Goal: Navigation & Orientation: Find specific page/section

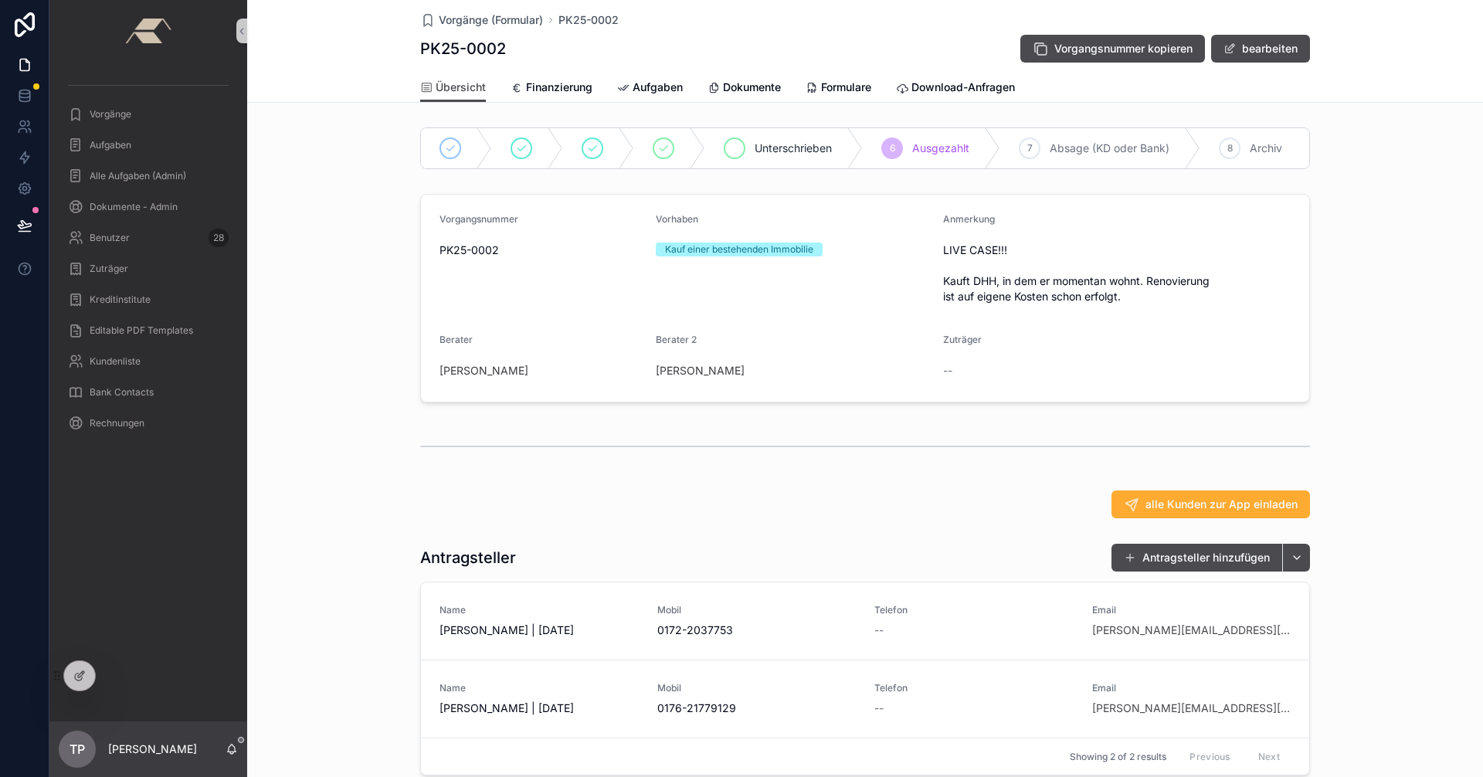
click at [731, 148] on icon "scrollable content" at bounding box center [734, 148] width 12 height 12
click at [957, 149] on icon "scrollable content" at bounding box center [956, 148] width 12 height 12
click at [731, 154] on icon "scrollable content" at bounding box center [734, 148] width 12 height 12
click at [956, 147] on icon "scrollable content" at bounding box center [956, 148] width 8 height 5
click at [729, 148] on icon "scrollable content" at bounding box center [734, 148] width 12 height 12
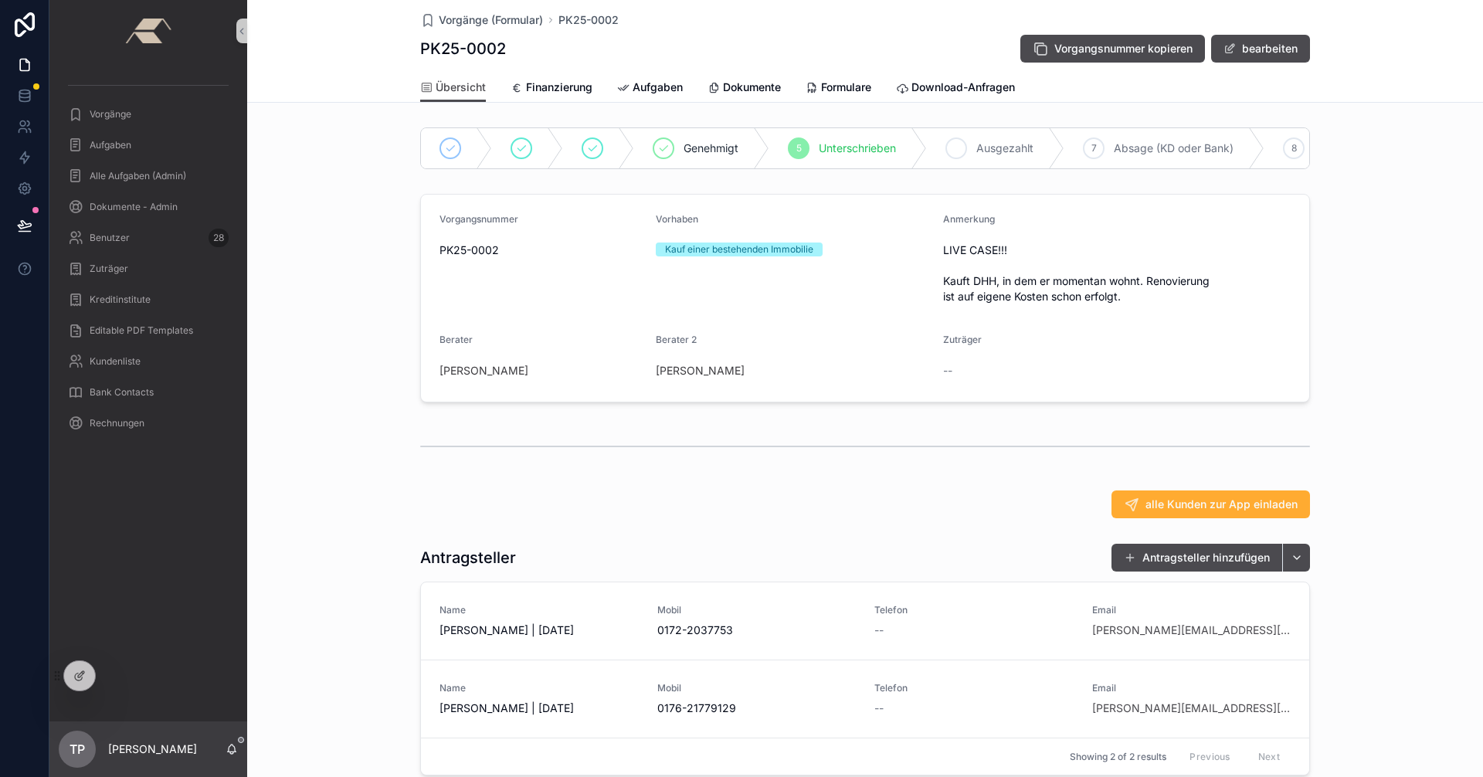
click at [952, 151] on icon "scrollable content" at bounding box center [956, 148] width 8 height 5
click at [539, 83] on span "Finanzierung" at bounding box center [559, 87] width 66 height 15
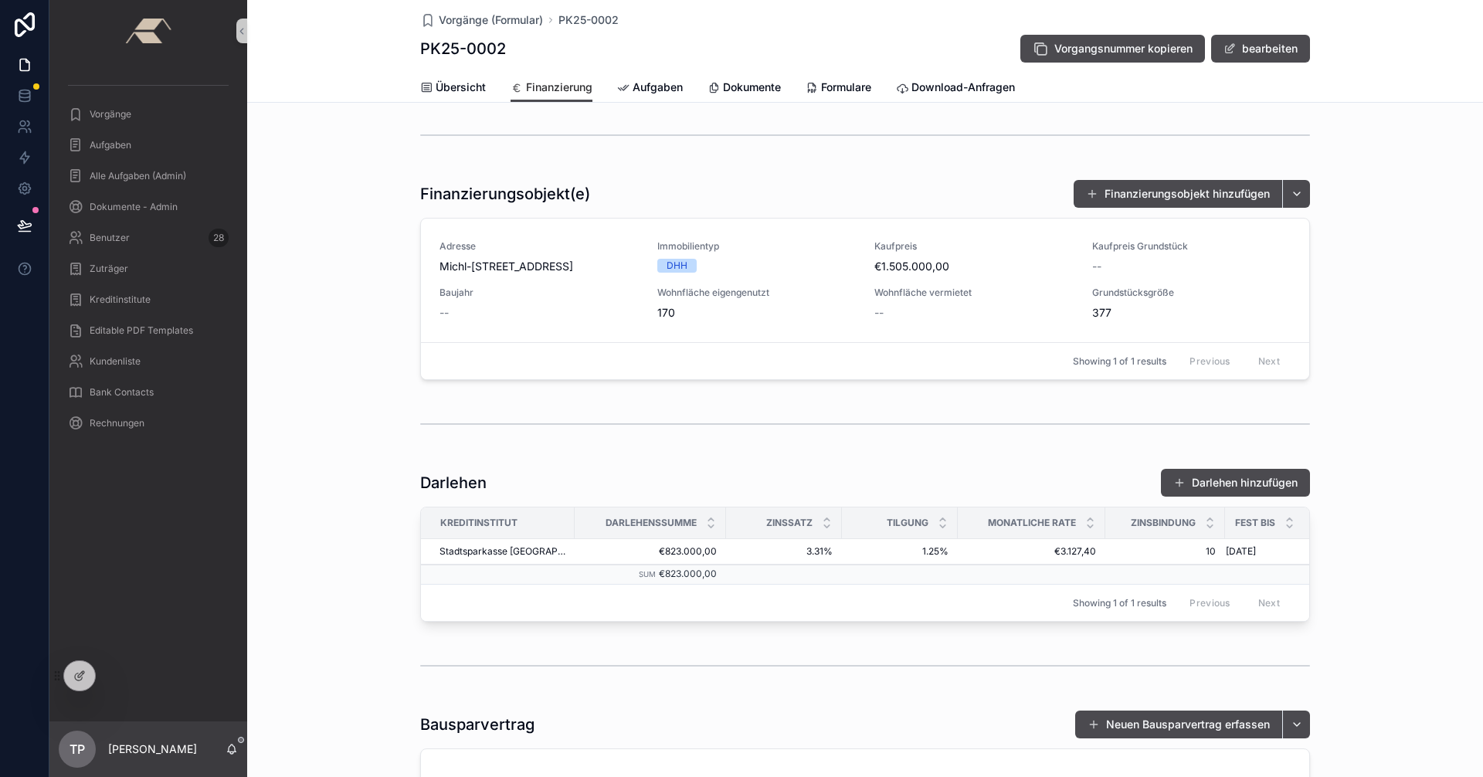
scroll to position [232, 0]
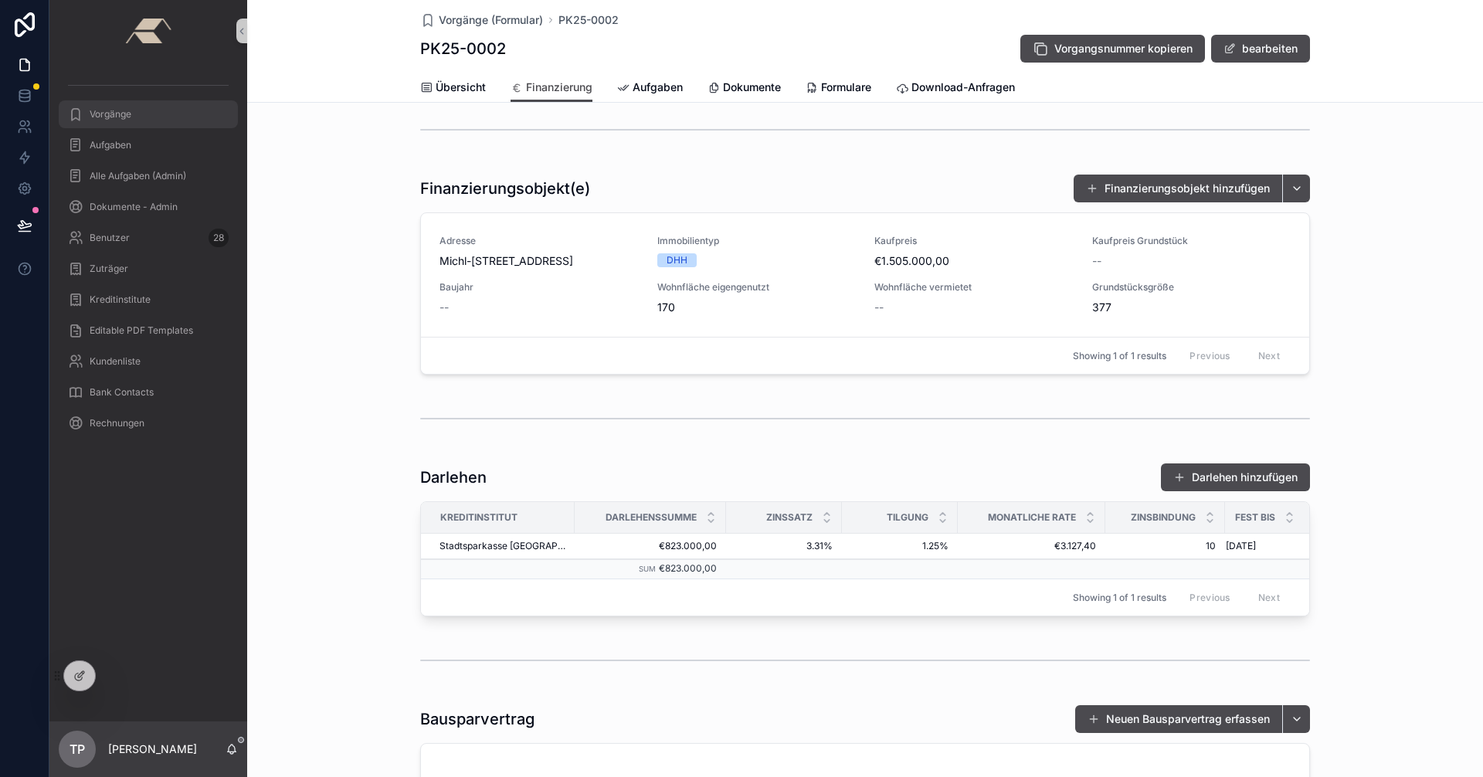
click at [147, 108] on div "Vorgänge" at bounding box center [148, 114] width 161 height 25
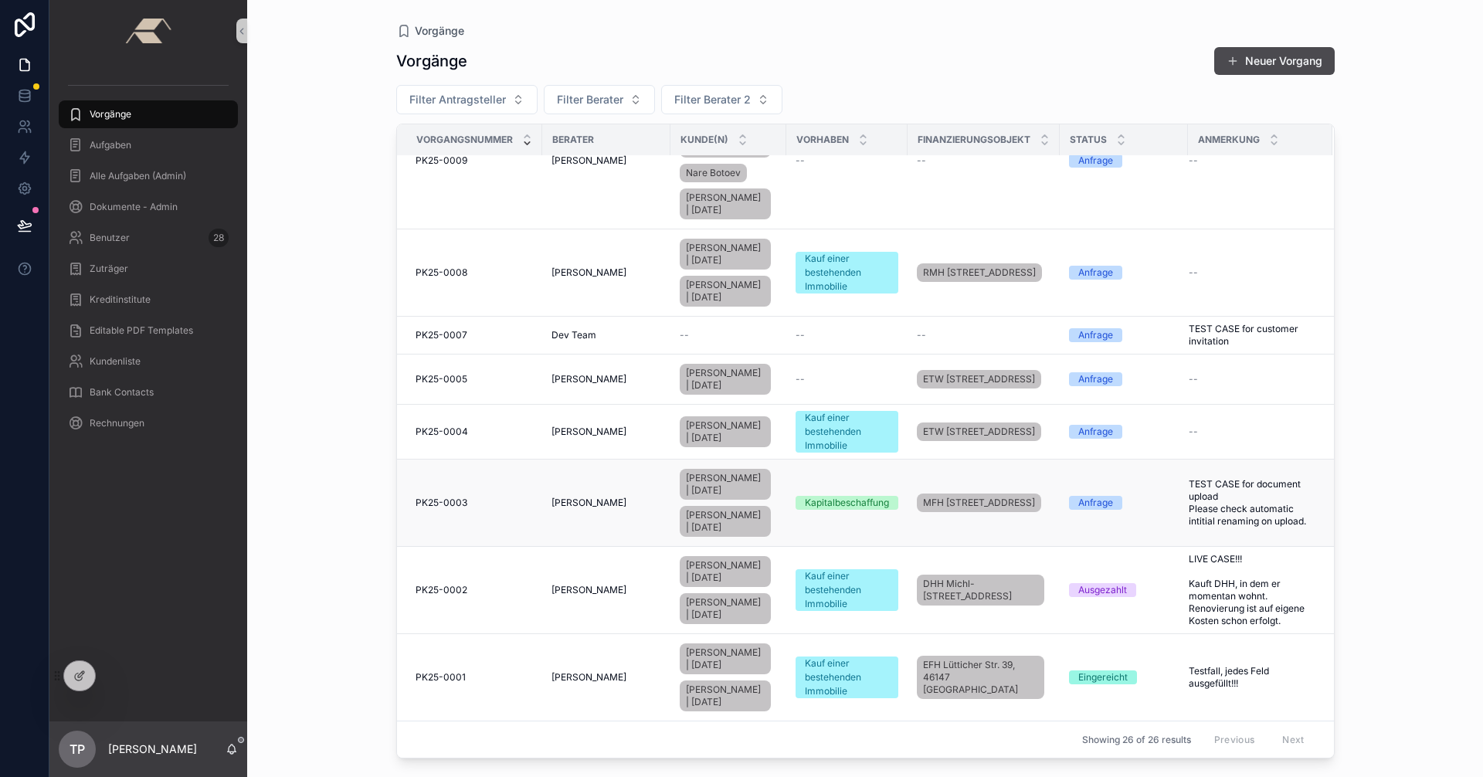
scroll to position [1358, 0]
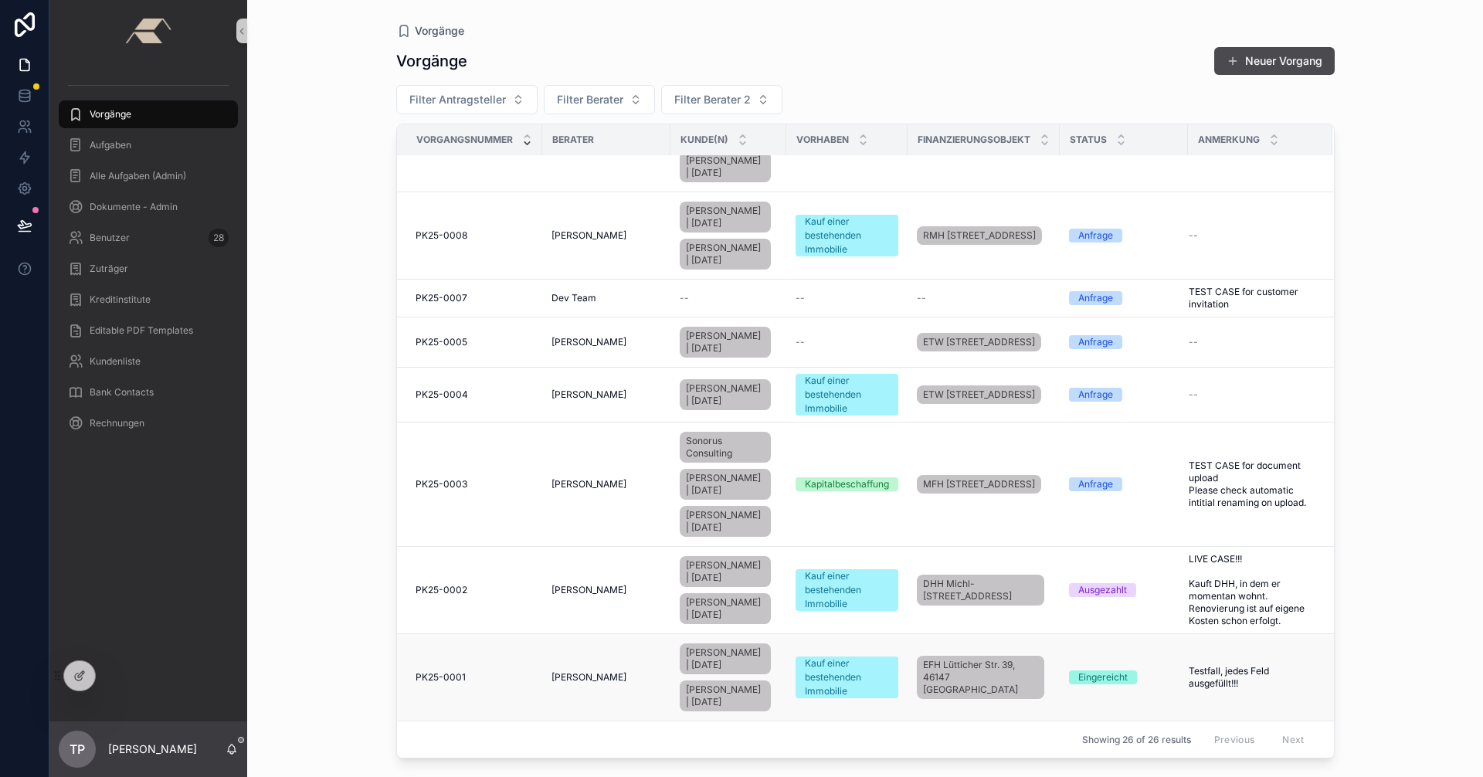
click at [494, 709] on td "PK25-0001 PK25-0001" at bounding box center [469, 677] width 145 height 87
click at [493, 684] on div "PK25-0001 PK25-0001" at bounding box center [474, 677] width 117 height 12
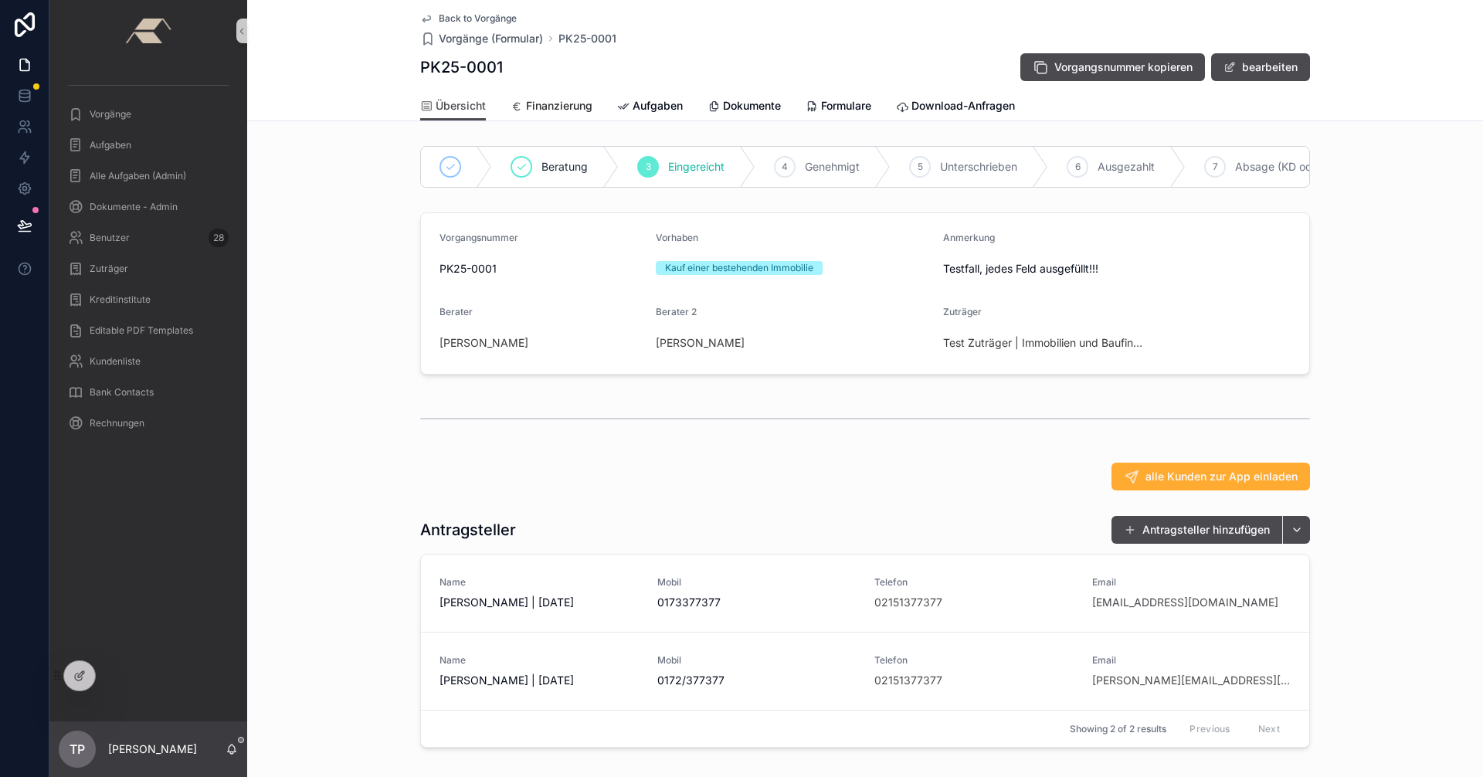
click at [555, 104] on span "Finanzierung" at bounding box center [559, 105] width 66 height 15
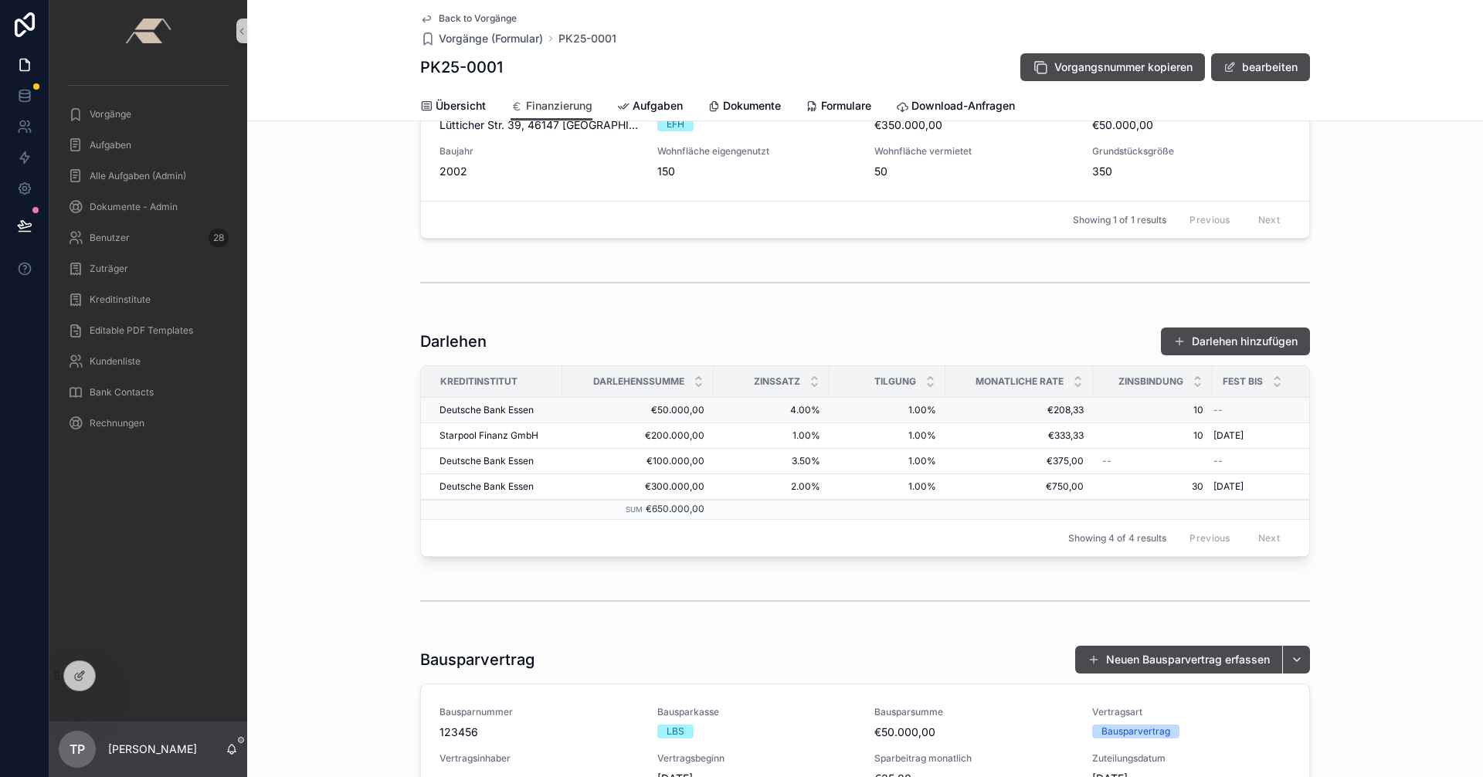
click at [585, 413] on span "€50.000,00" at bounding box center [638, 410] width 133 height 12
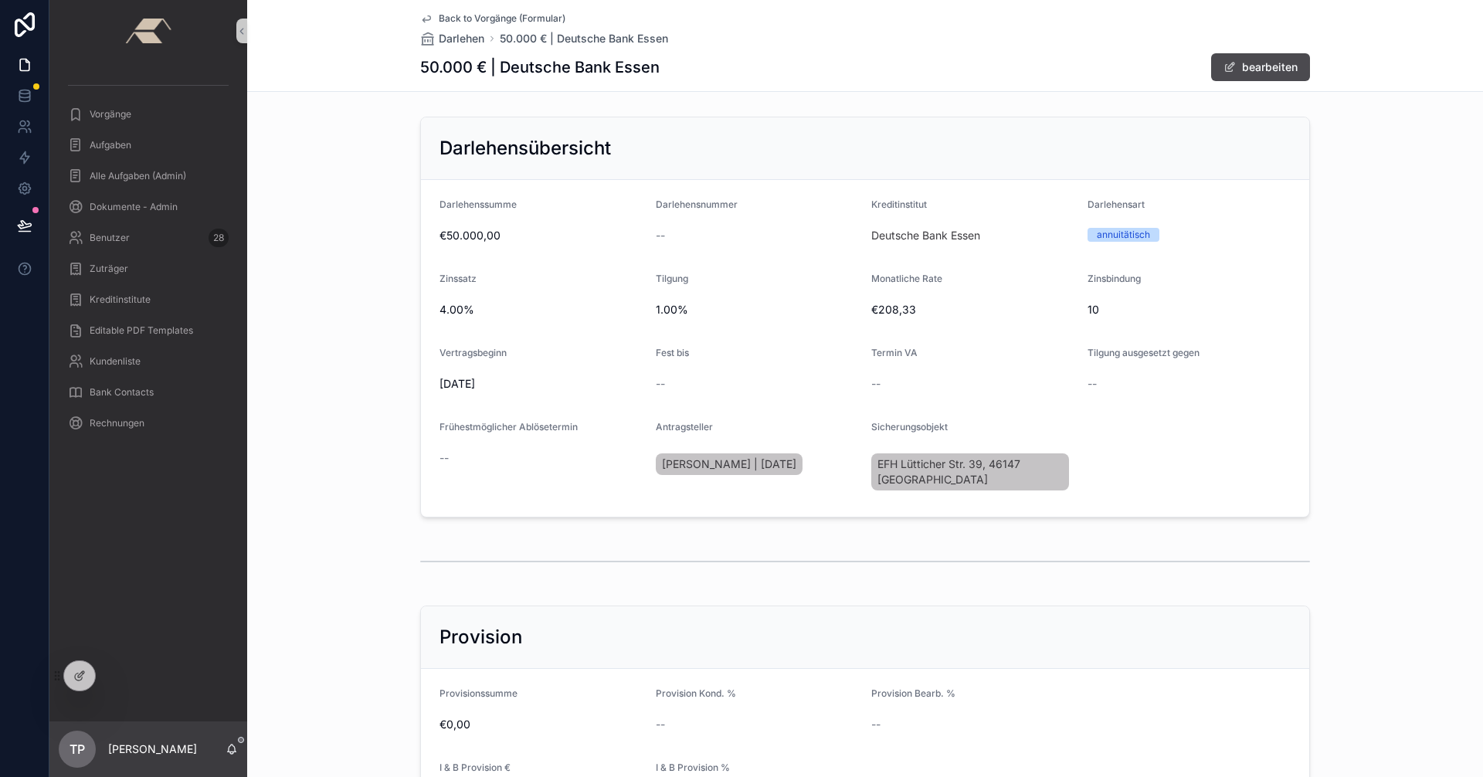
click at [456, 19] on span "Back to Vorgänge (Formular)" at bounding box center [502, 18] width 127 height 12
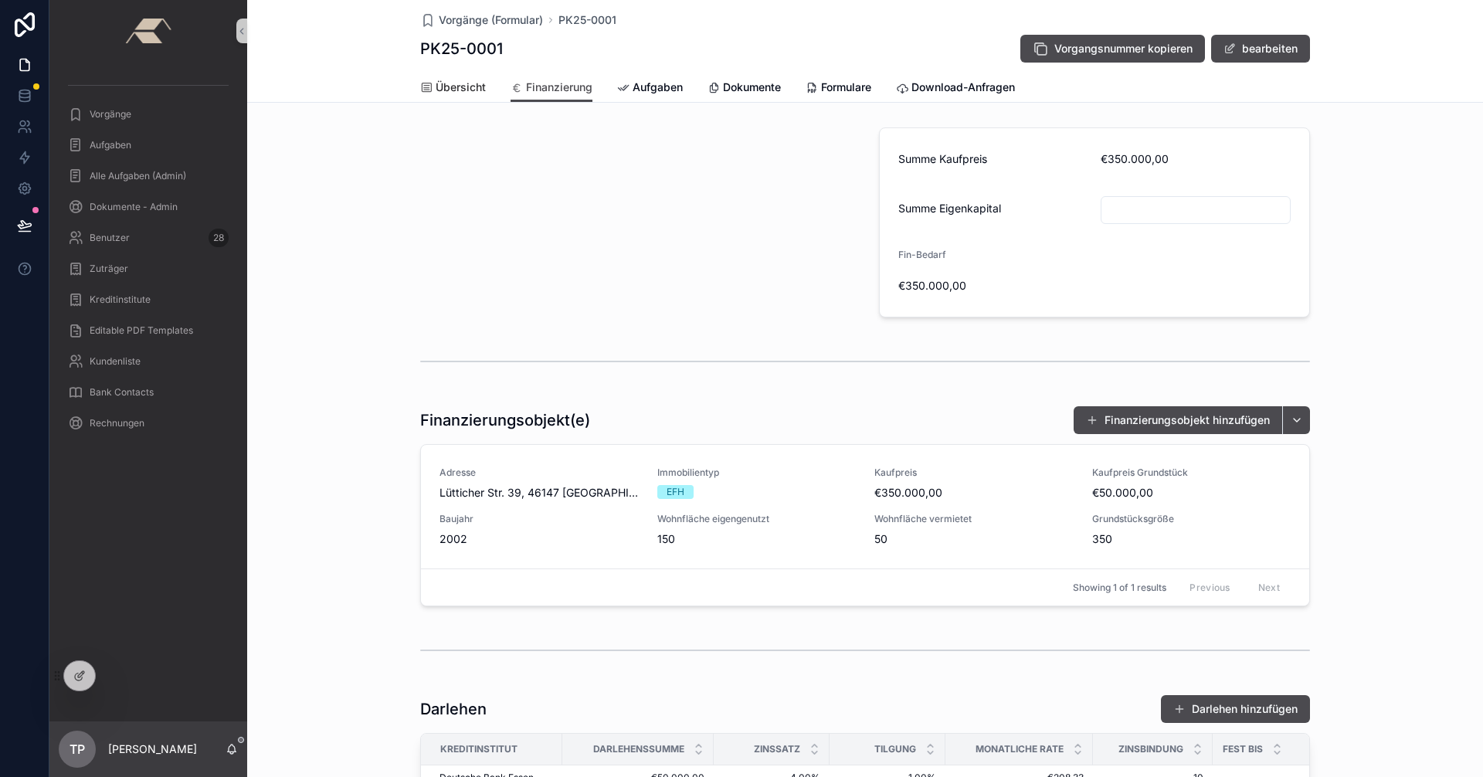
click at [445, 89] on span "Übersicht" at bounding box center [461, 87] width 50 height 15
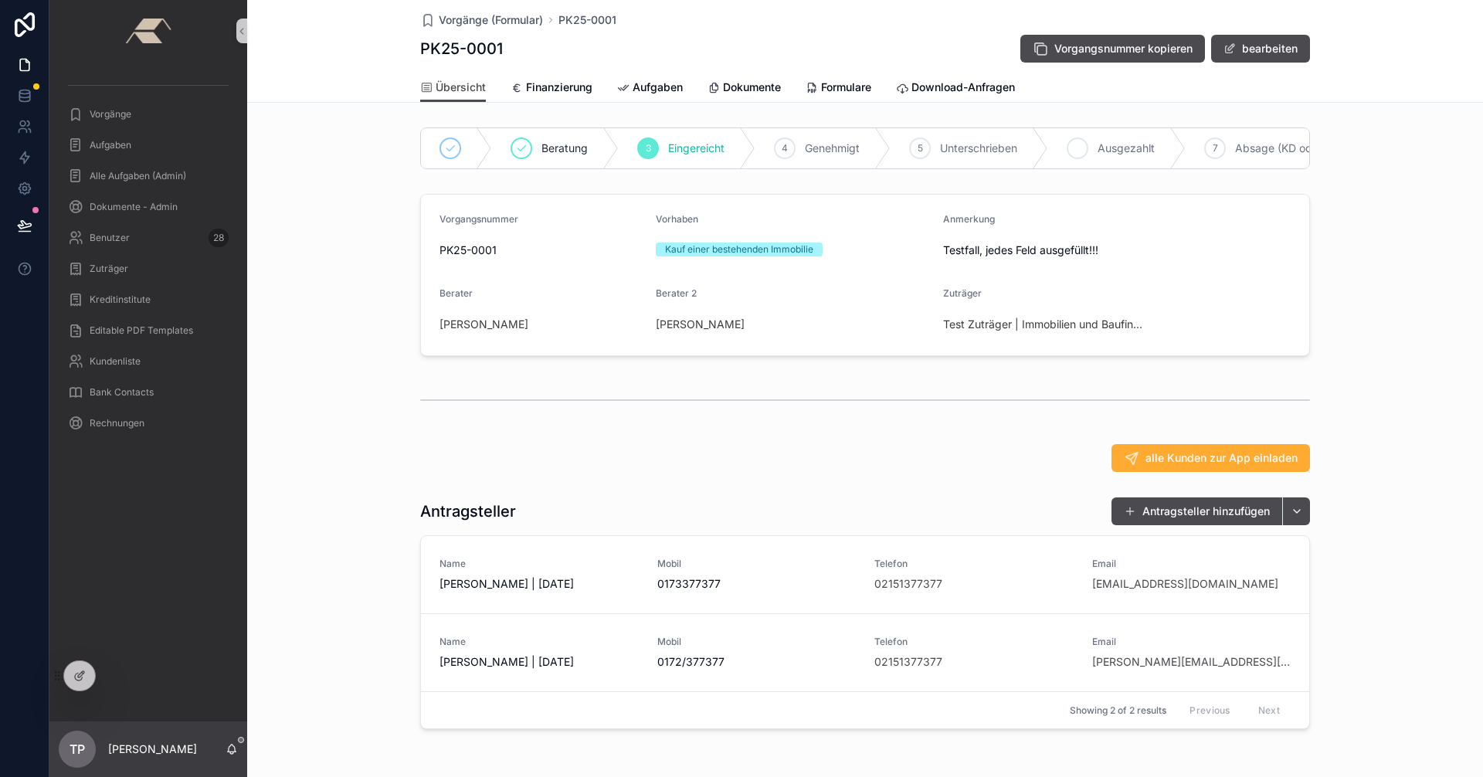
click at [1074, 150] on icon "scrollable content" at bounding box center [1078, 148] width 8 height 5
click at [731, 154] on icon "scrollable content" at bounding box center [734, 148] width 12 height 12
click at [965, 145] on div "6 Ausgezahlt" at bounding box center [995, 148] width 137 height 40
click at [755, 148] on span "Unterschrieben" at bounding box center [793, 148] width 77 height 15
click at [965, 150] on div "6 Ausgezahlt" at bounding box center [995, 148] width 137 height 40
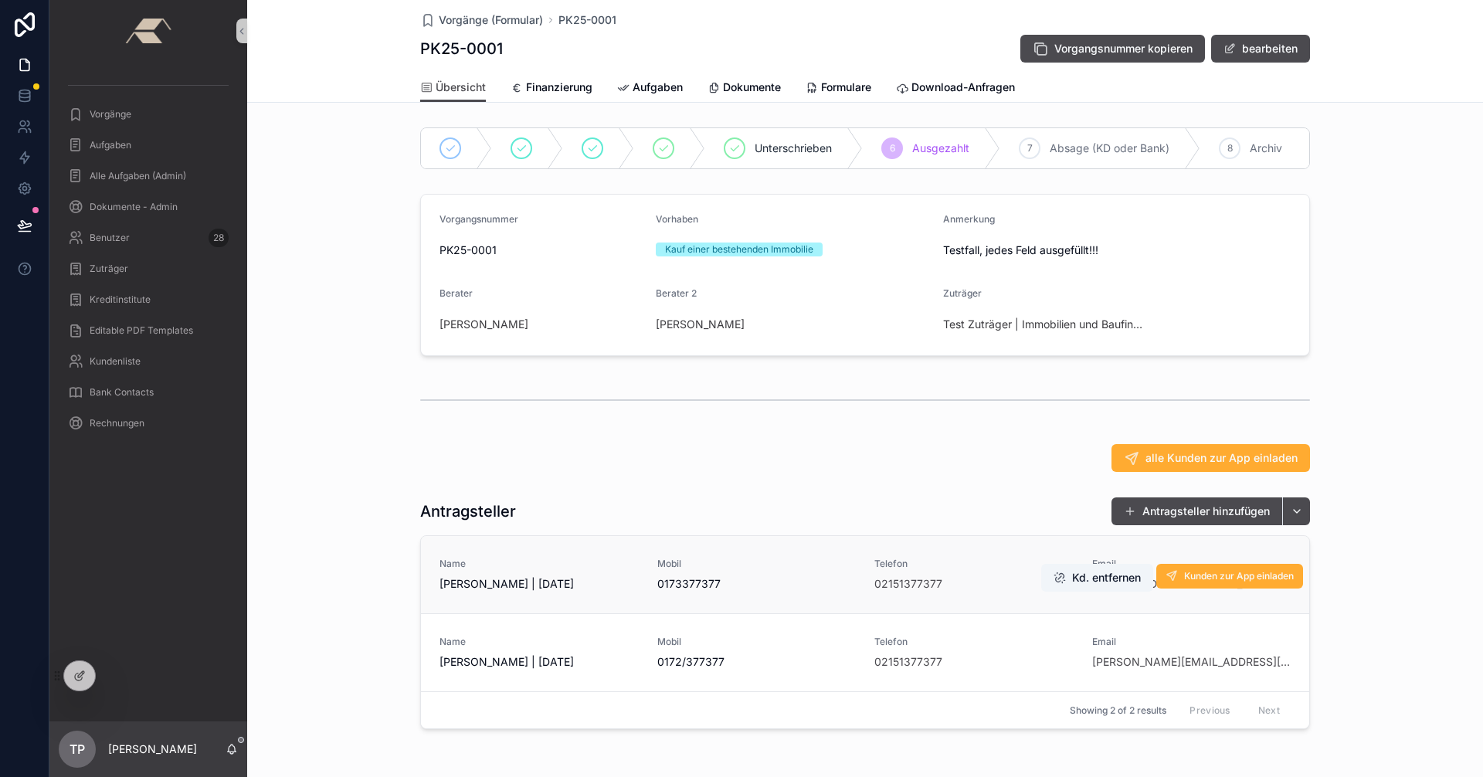
click at [619, 569] on span "Name" at bounding box center [538, 564] width 199 height 12
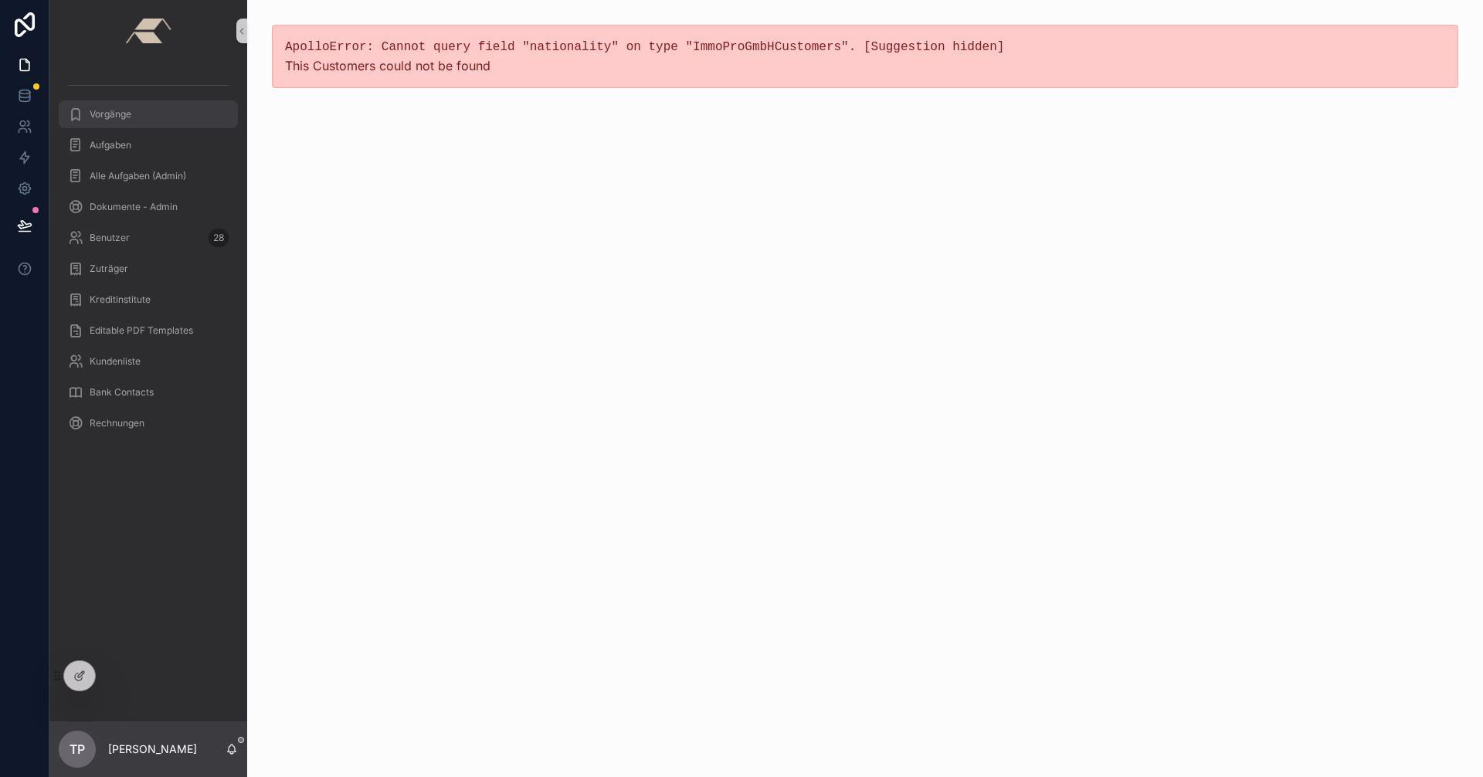
click at [104, 106] on div "Vorgänge" at bounding box center [148, 114] width 161 height 25
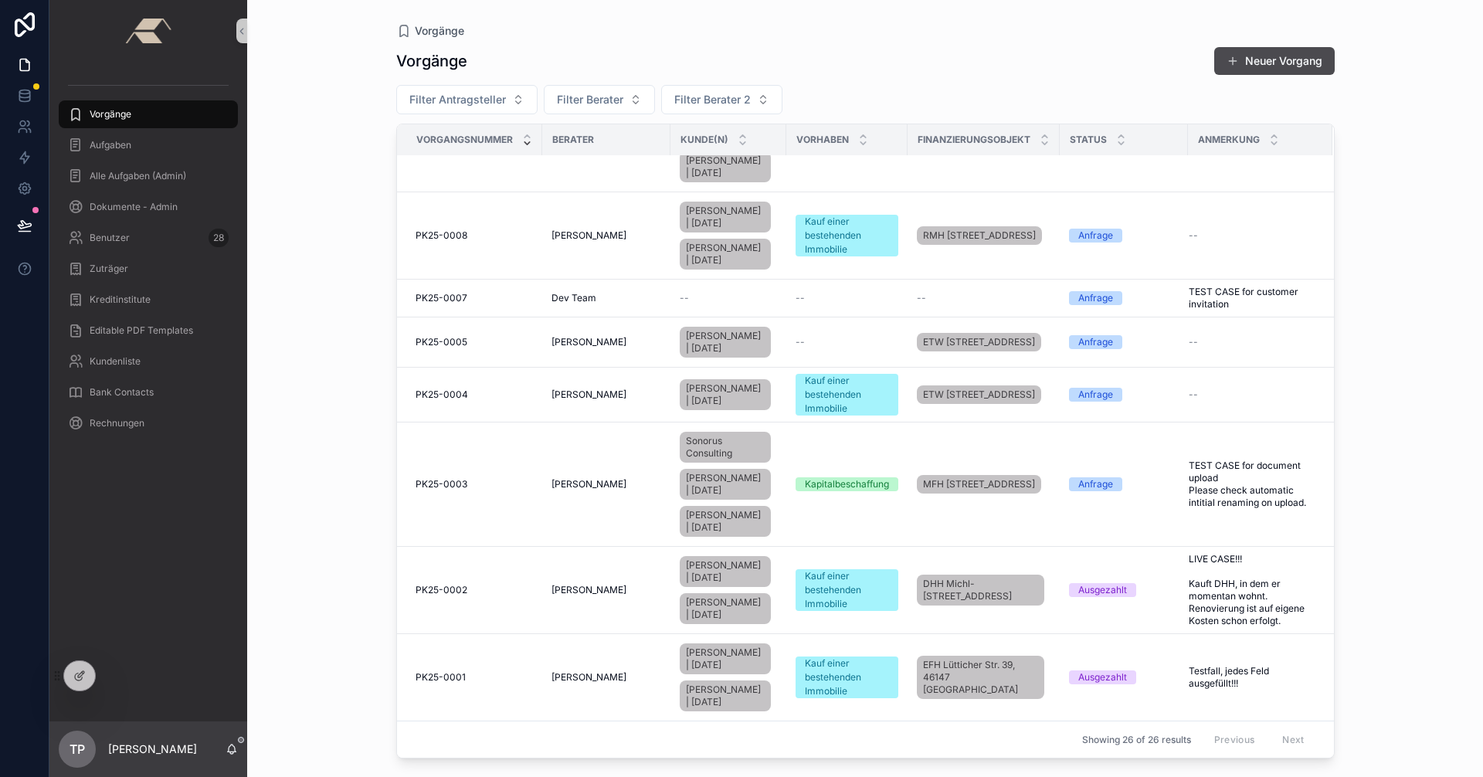
scroll to position [1359, 0]
click at [446, 684] on span "PK25-0001" at bounding box center [441, 677] width 50 height 12
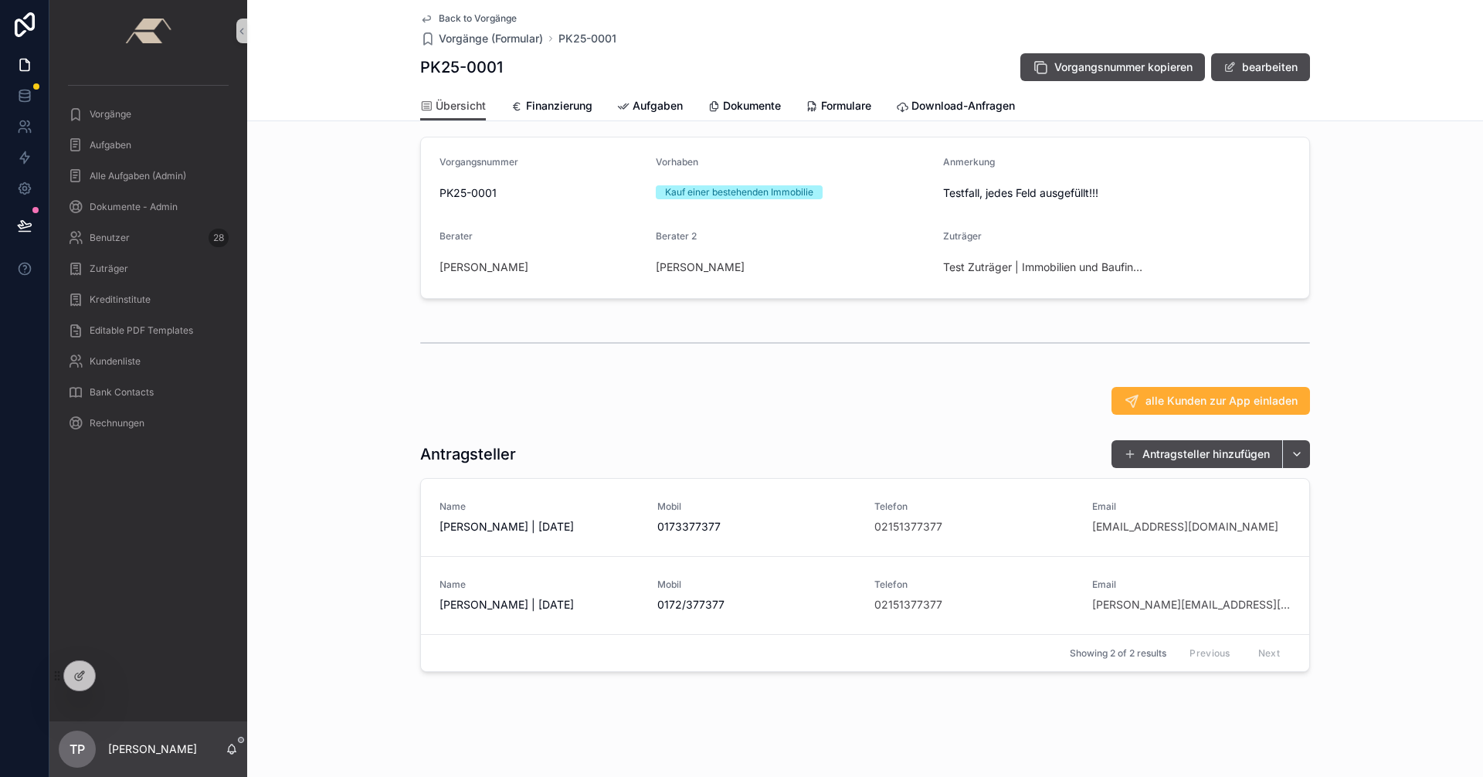
scroll to position [87, 0]
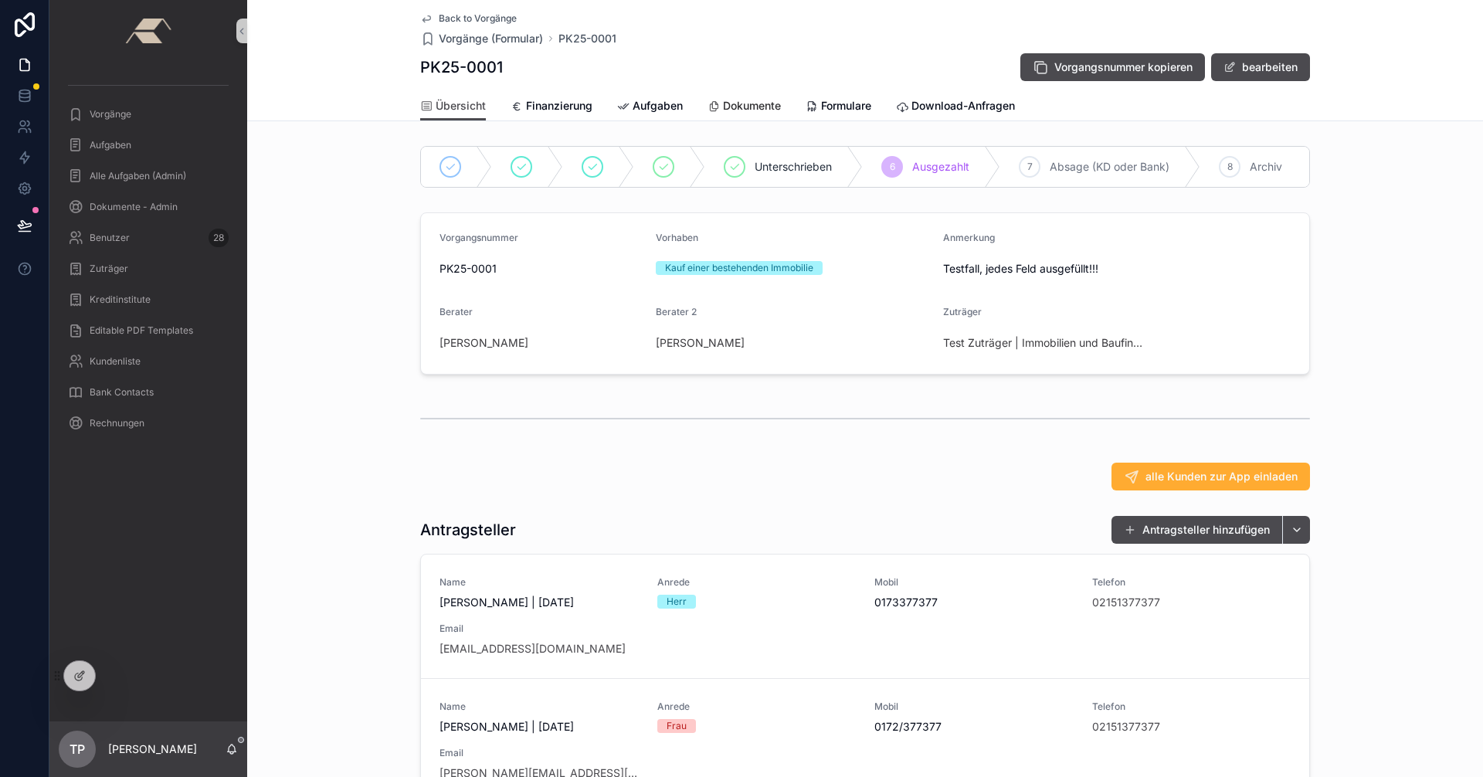
click at [737, 107] on span "Dokumente" at bounding box center [752, 105] width 58 height 15
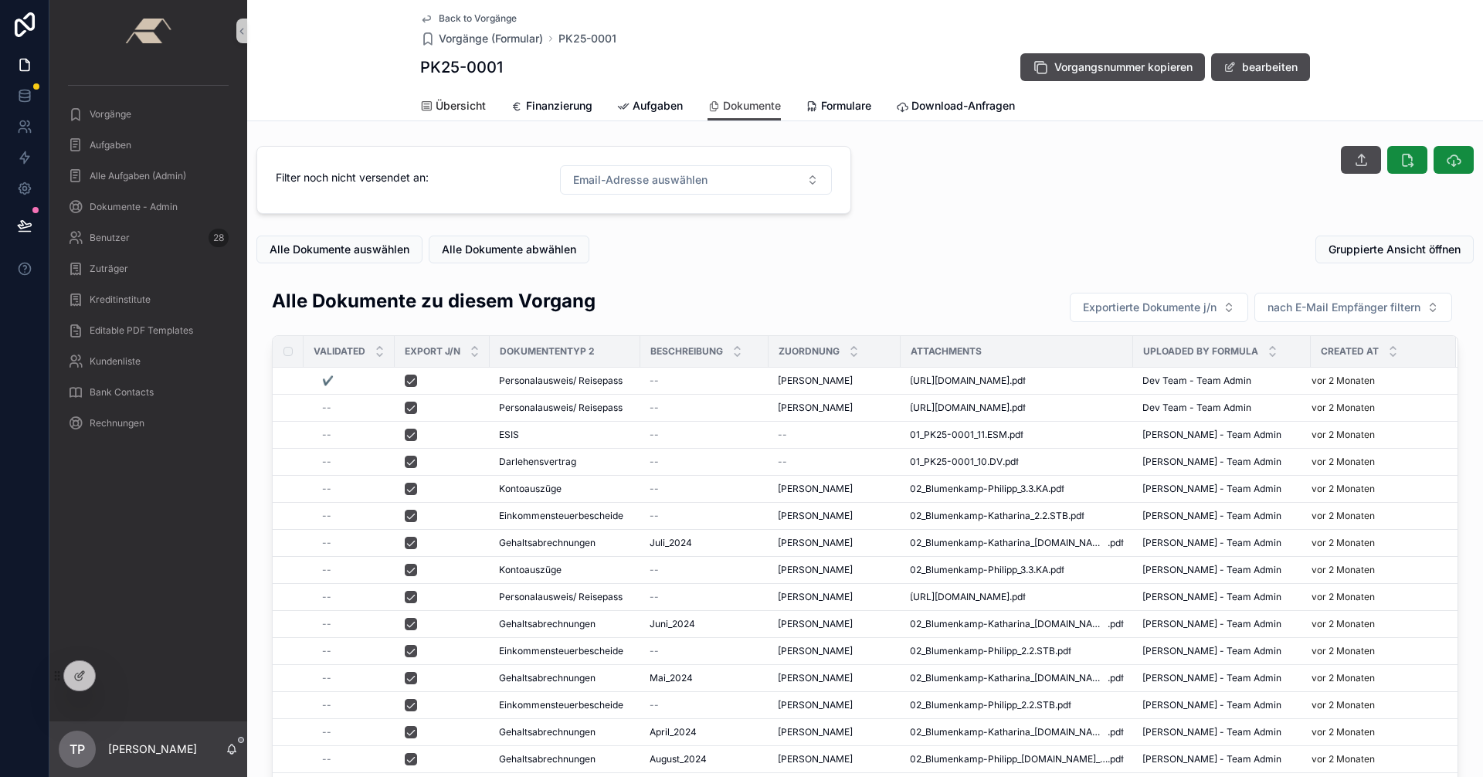
click at [453, 107] on span "Übersicht" at bounding box center [461, 105] width 50 height 15
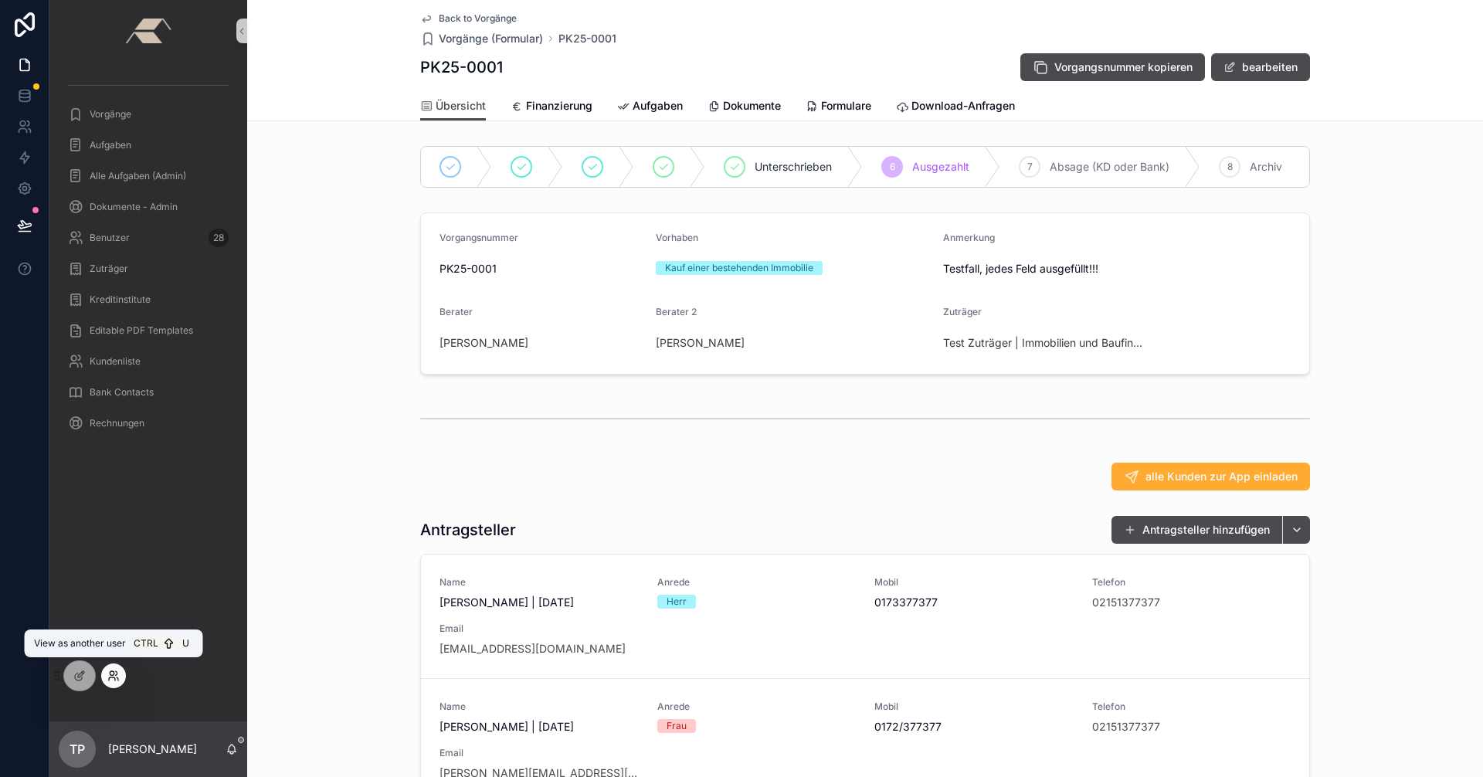
click at [114, 677] on icon at bounding box center [112, 678] width 6 height 3
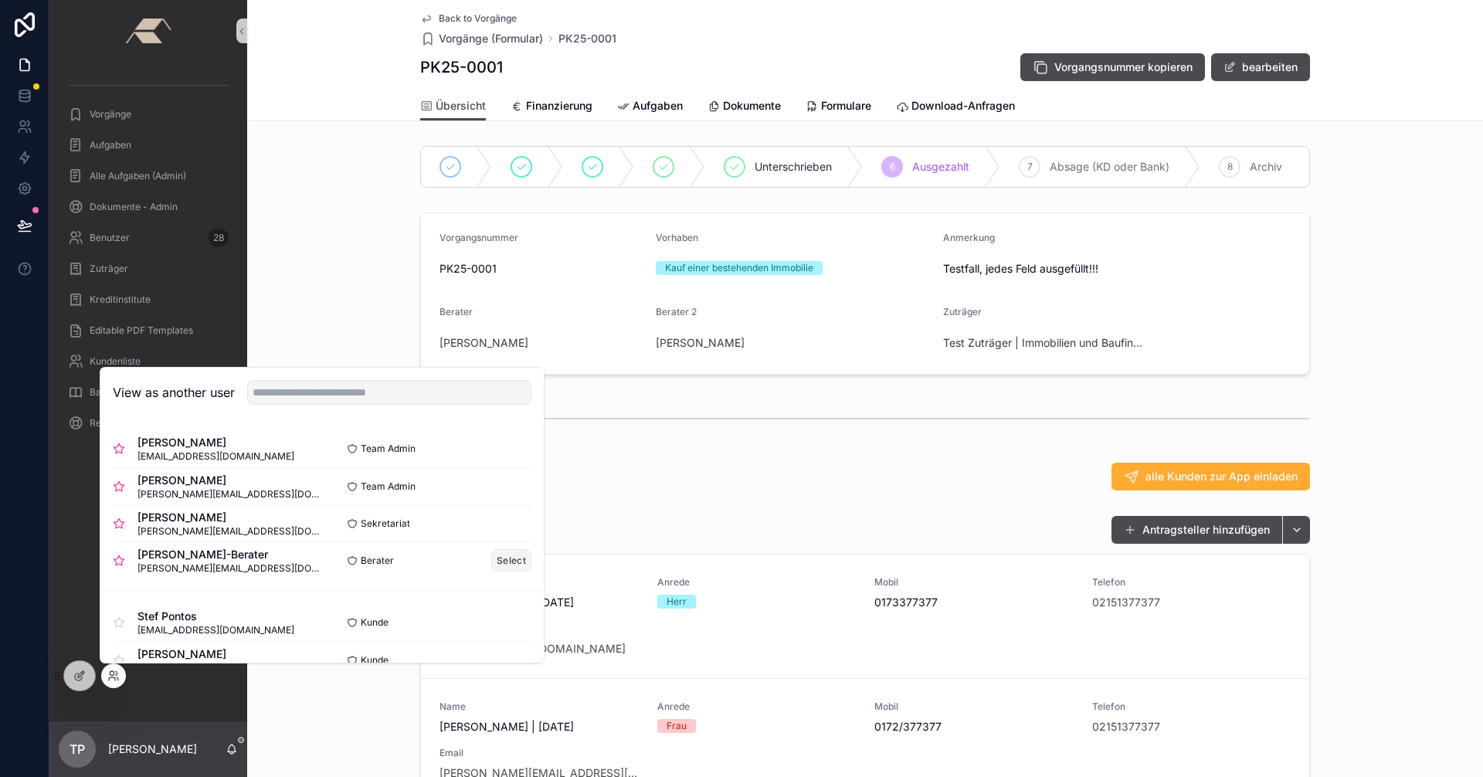
click at [504, 565] on button "Select" at bounding box center [511, 560] width 40 height 22
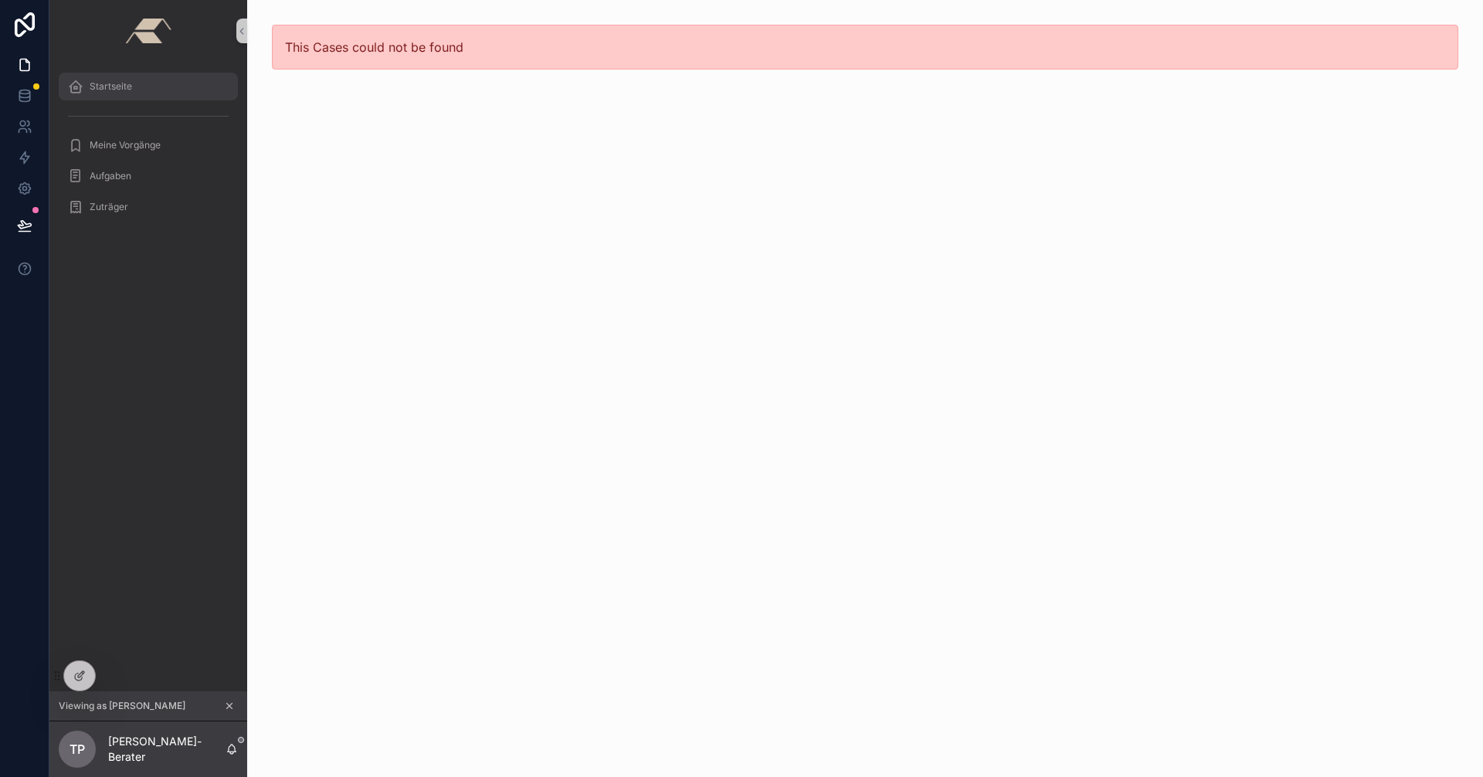
drag, startPoint x: 137, startPoint y: 85, endPoint x: 152, endPoint y: 100, distance: 21.3
click at [137, 85] on div "Startseite" at bounding box center [148, 86] width 161 height 25
